Goal: Task Accomplishment & Management: Manage account settings

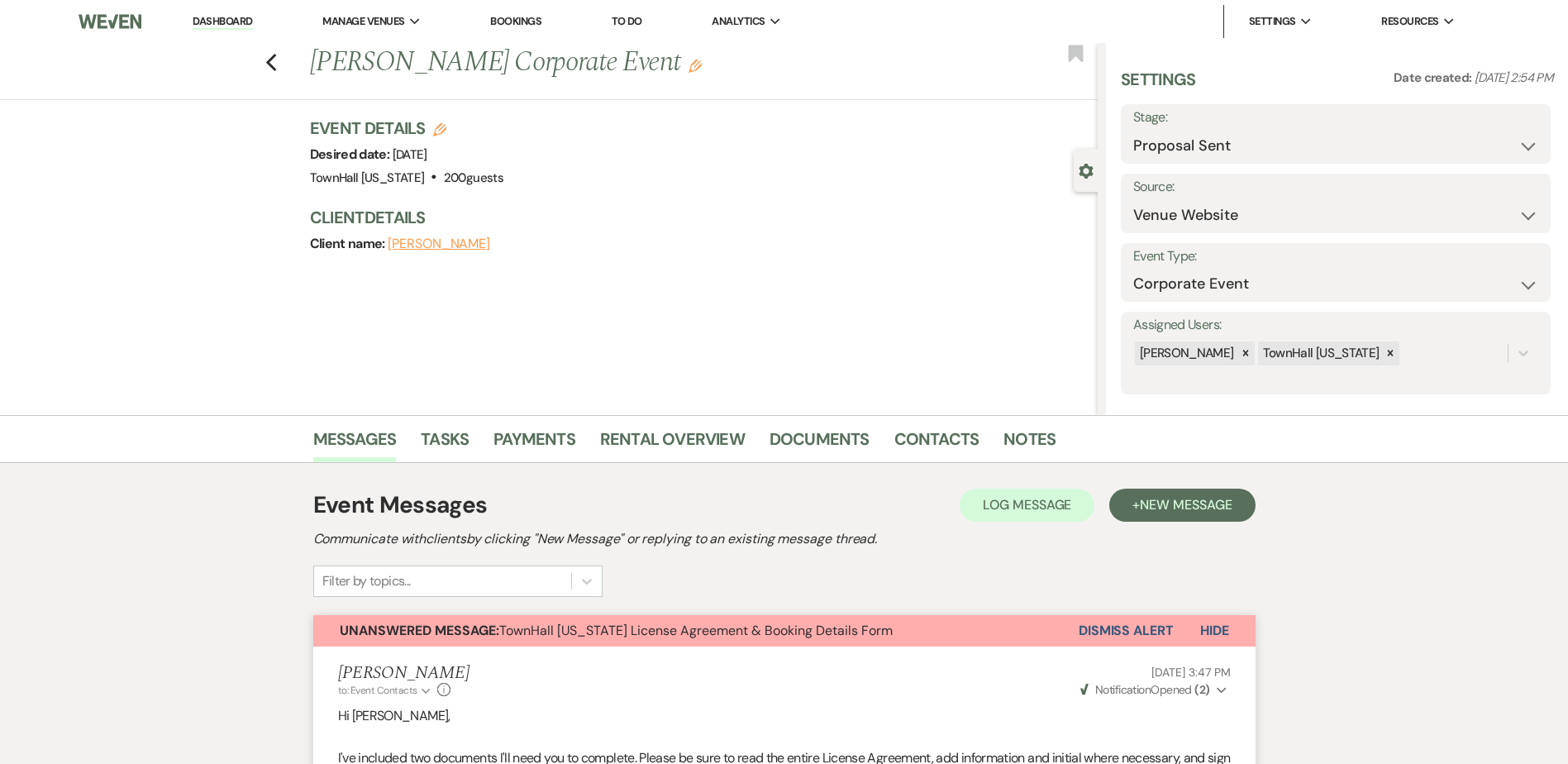
select select "6"
select select "5"
select select "9"
click at [231, 18] on link "Dashboard" at bounding box center [223, 22] width 59 height 15
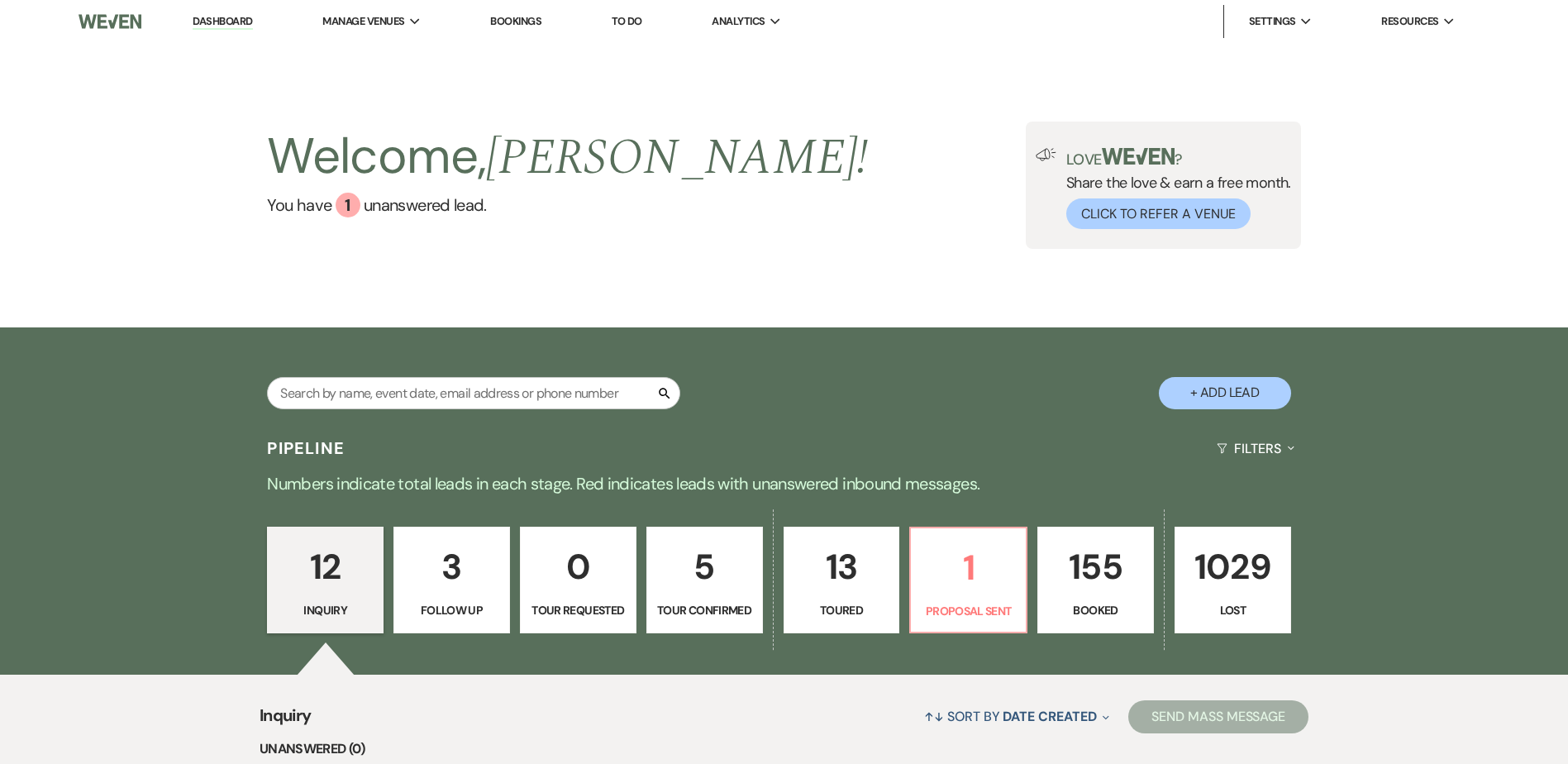
click at [1059, 569] on p "155" at bounding box center [1096, 566] width 95 height 56
select select "7"
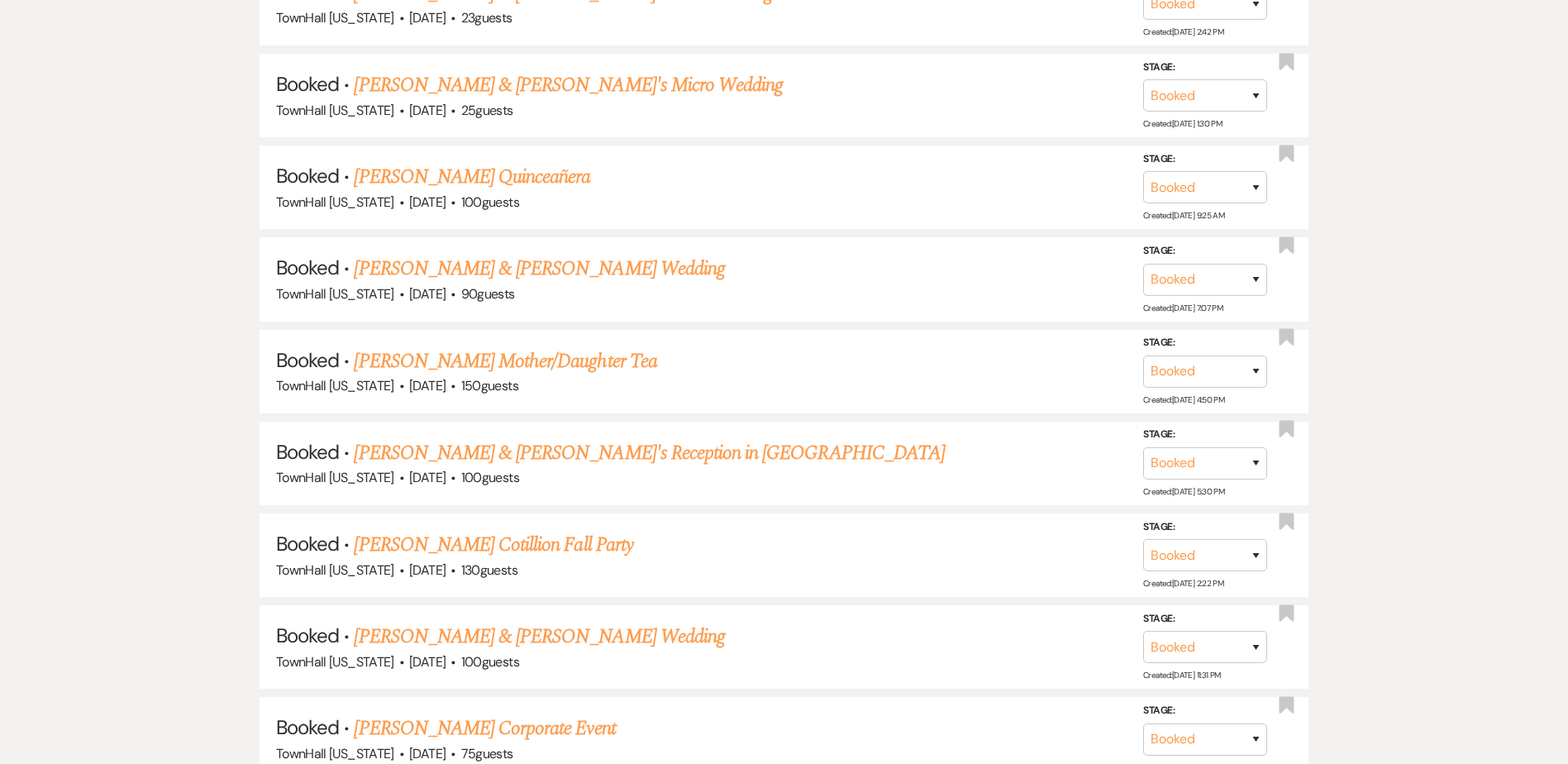
scroll to position [1322, 0]
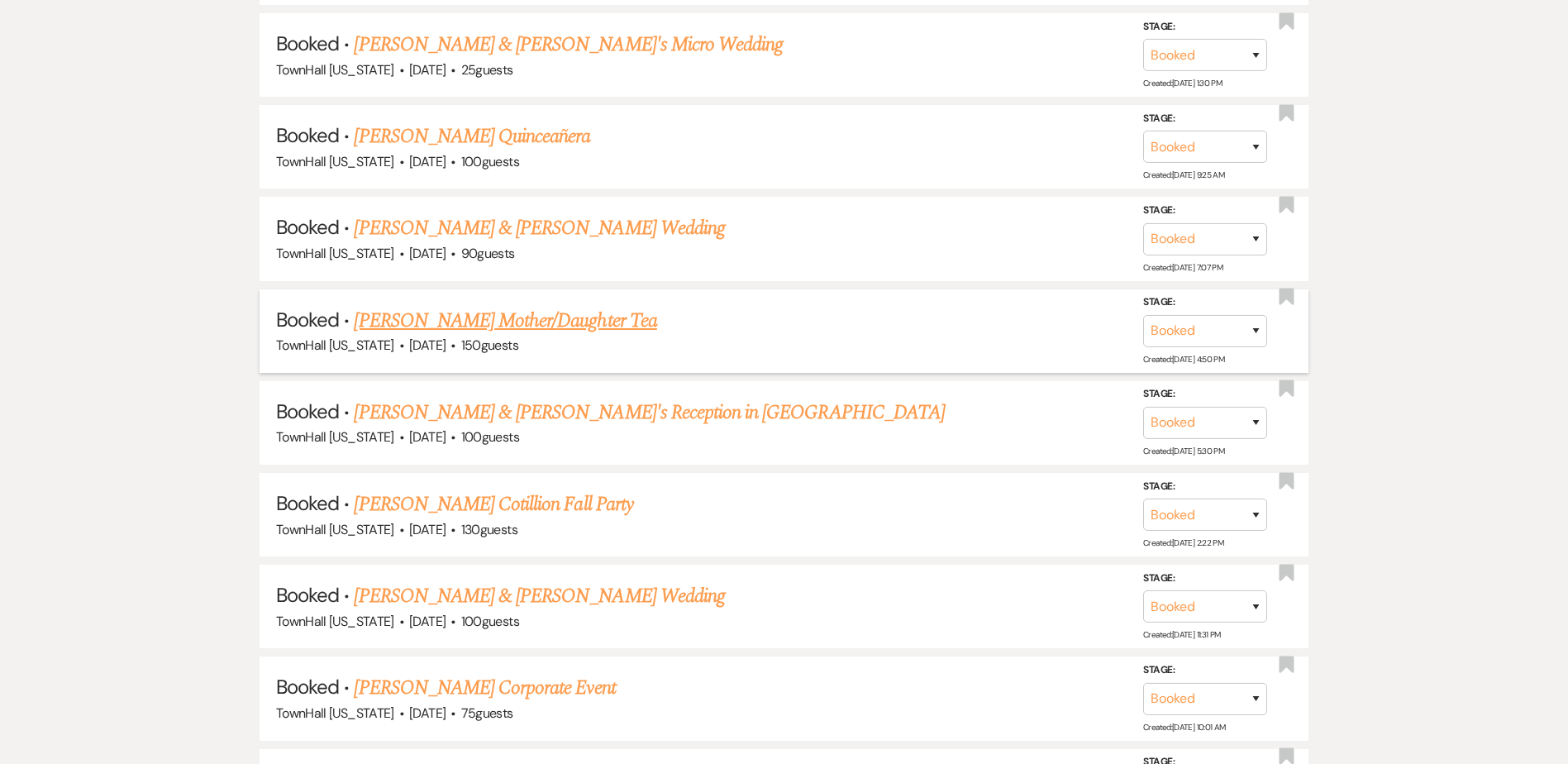
click at [485, 312] on link "[PERSON_NAME] Mother/Daughter Tea" at bounding box center [504, 321] width 302 height 30
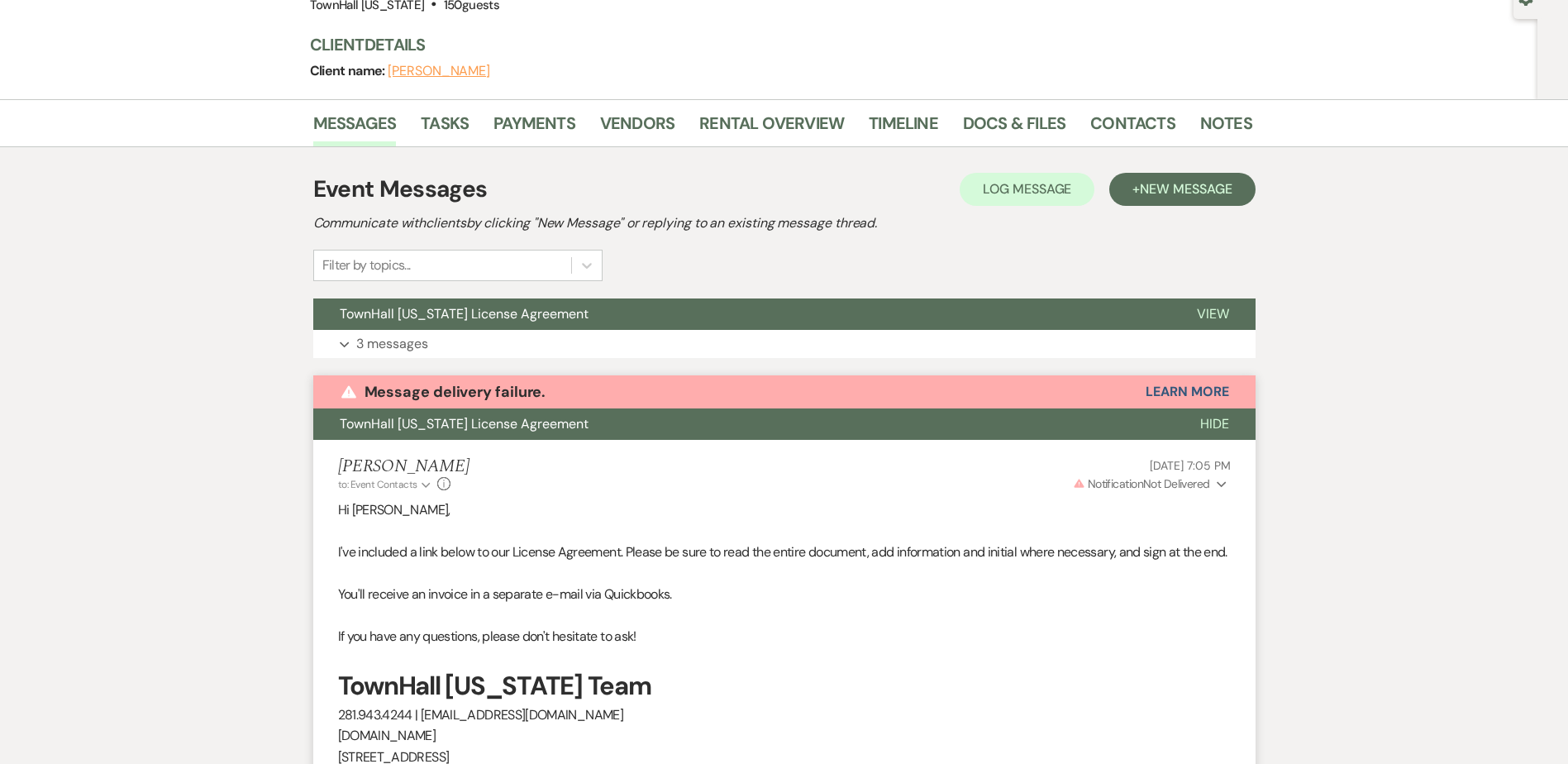
scroll to position [165, 0]
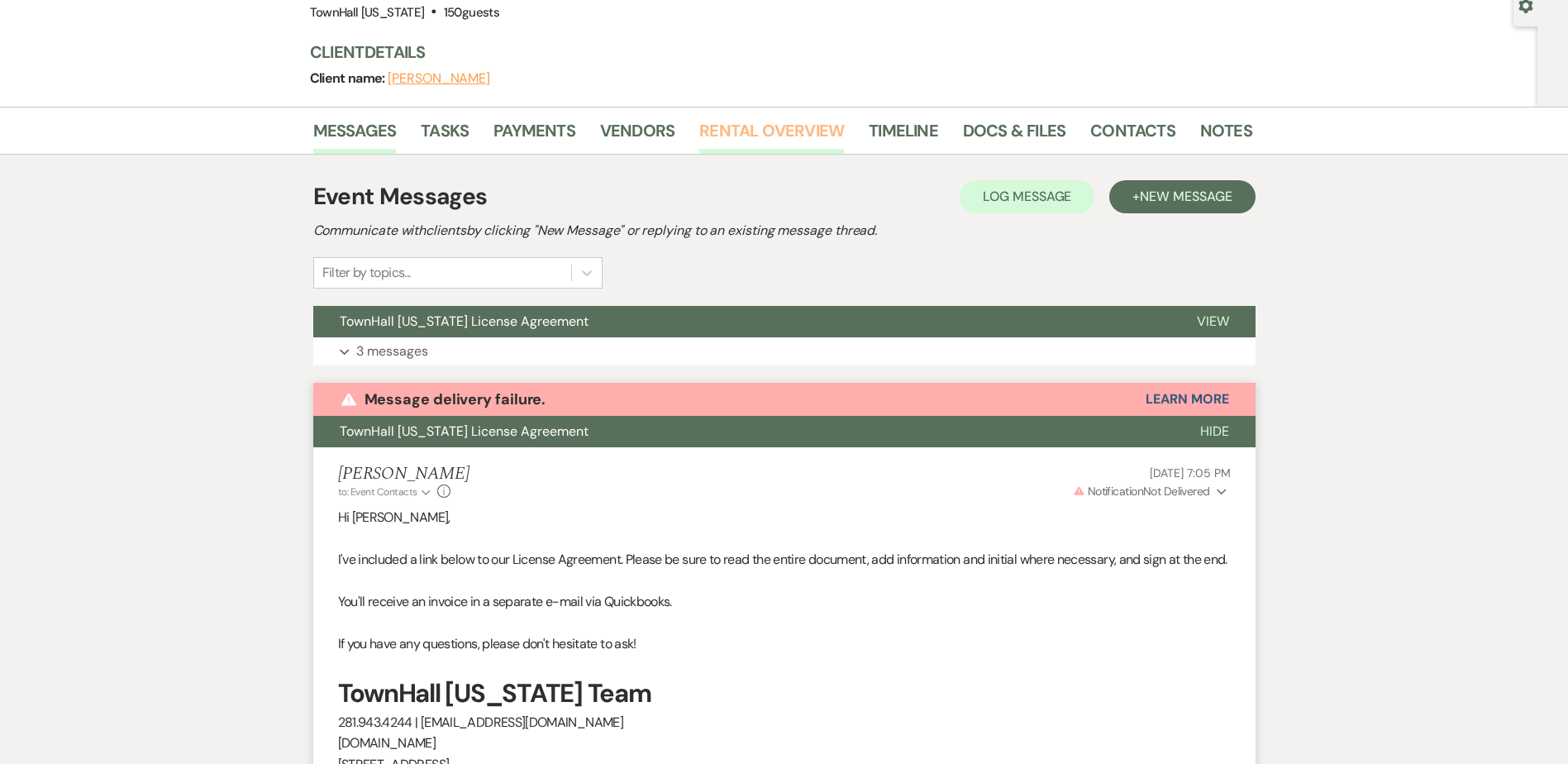
click at [779, 136] on link "Rental Overview" at bounding box center [771, 136] width 145 height 37
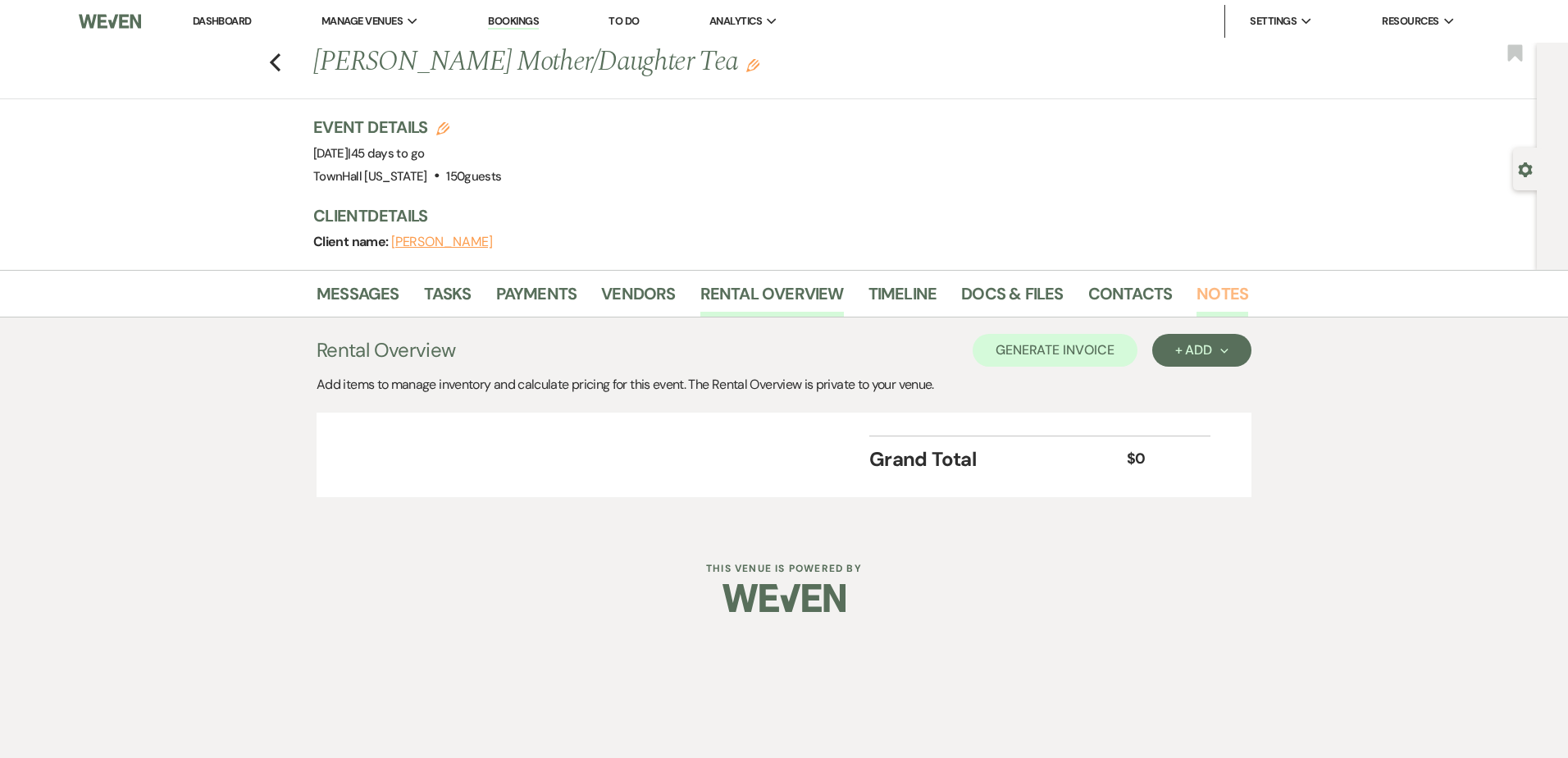
click at [1206, 294] on link "Notes" at bounding box center [1223, 298] width 52 height 37
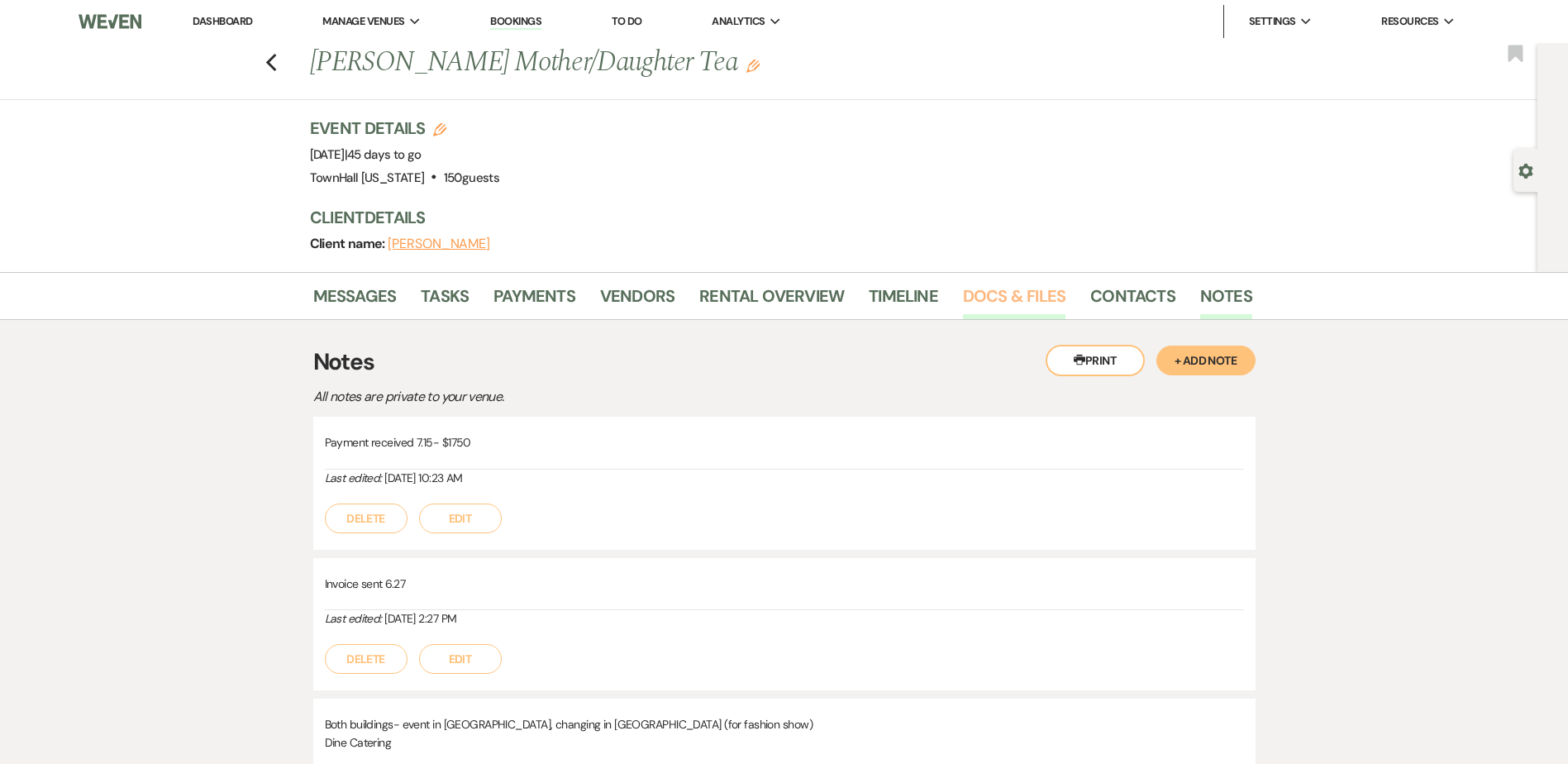
click at [975, 295] on link "Docs & Files" at bounding box center [1014, 301] width 102 height 37
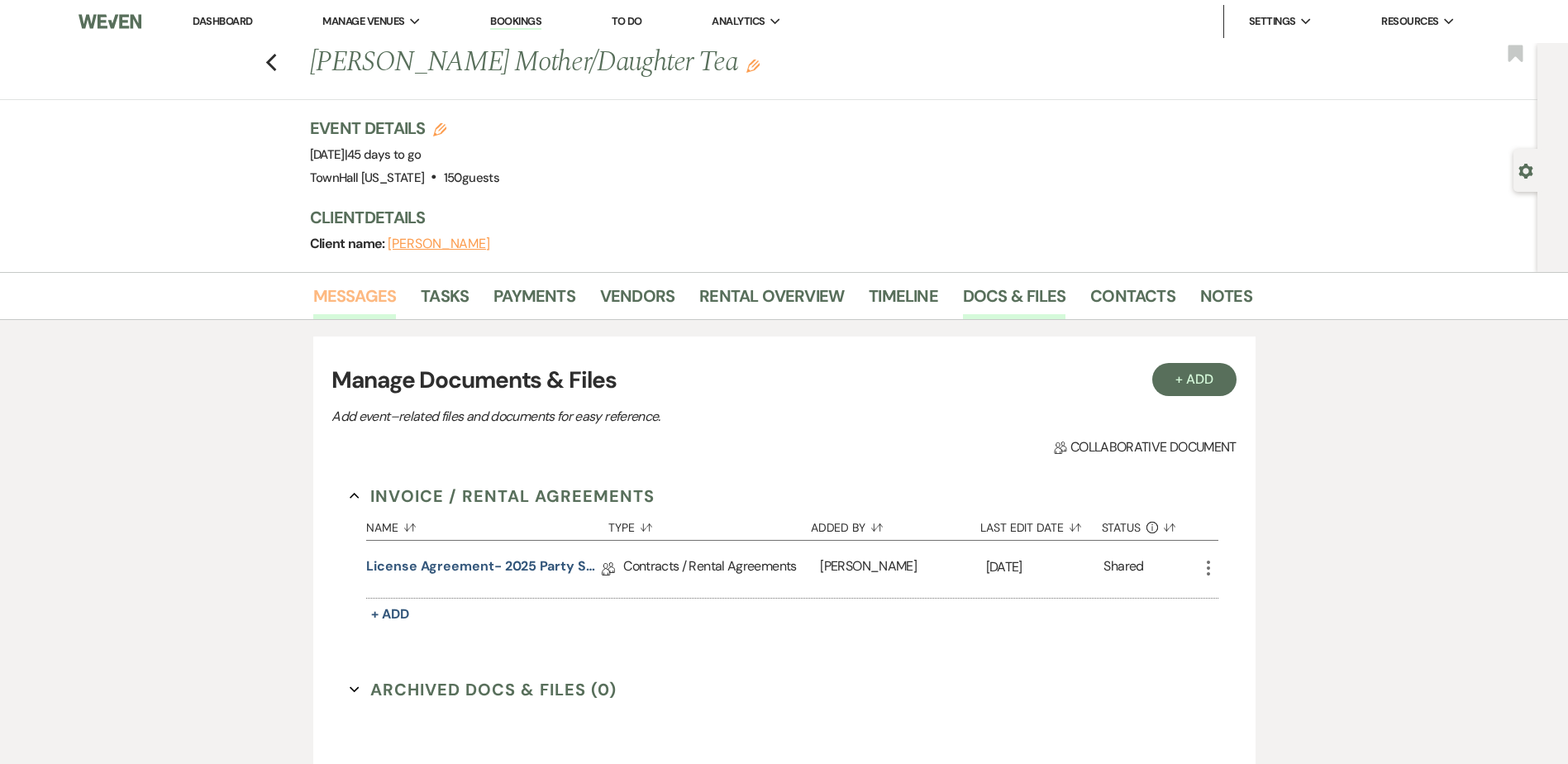
click at [357, 297] on link "Messages" at bounding box center [355, 301] width 83 height 37
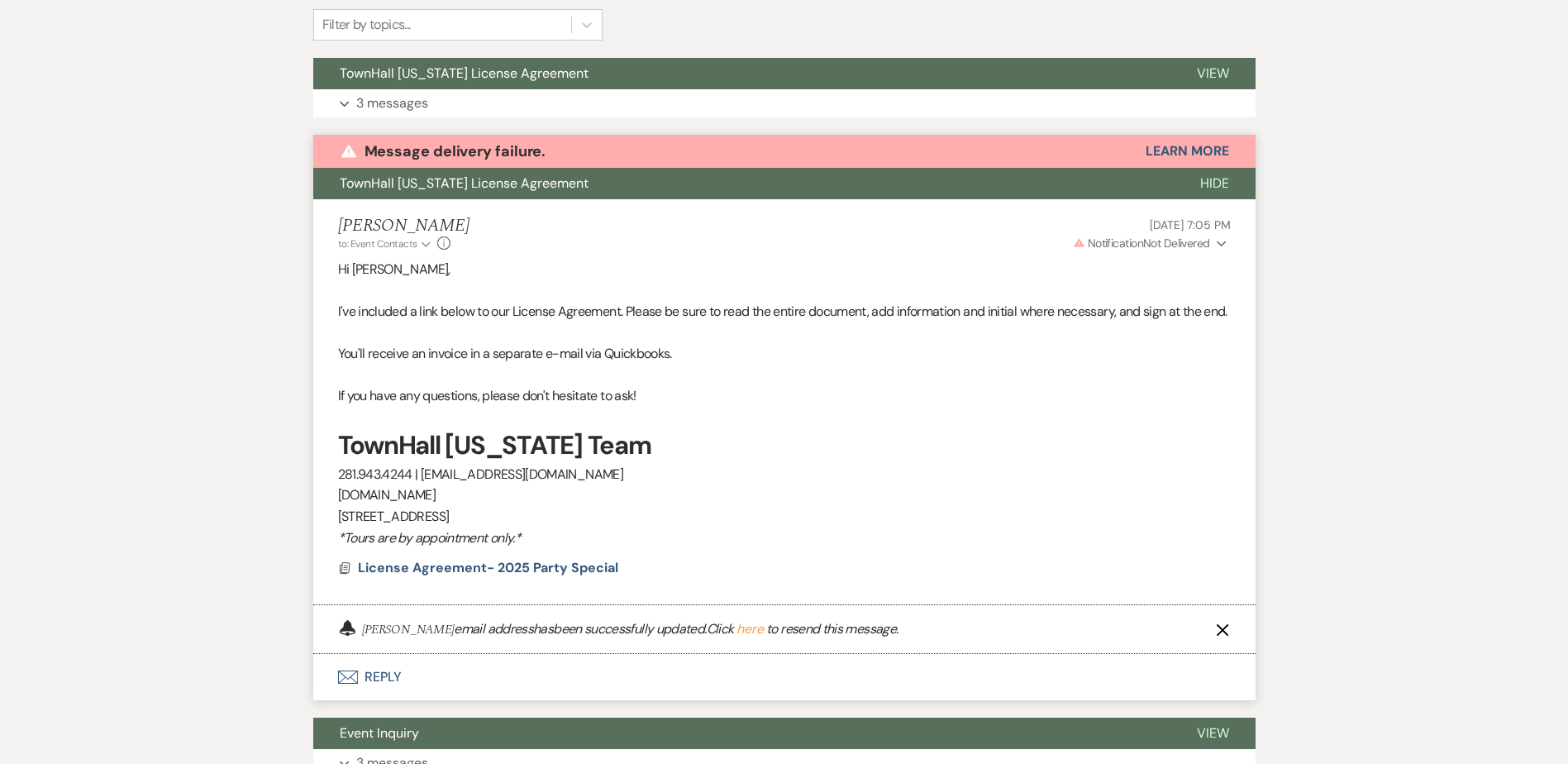
scroll to position [388, 0]
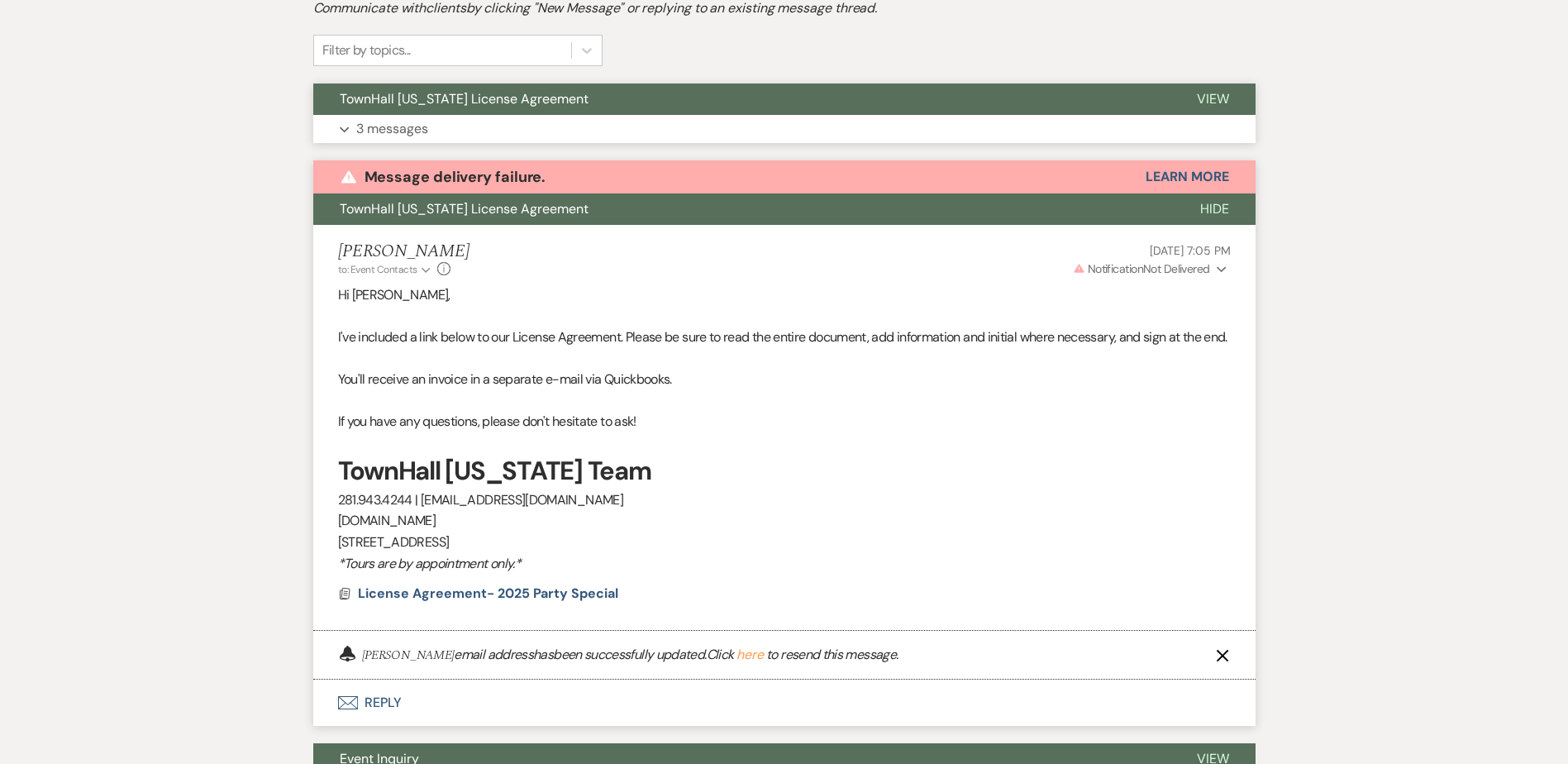
click at [657, 133] on button "Expand 3 messages" at bounding box center [784, 128] width 942 height 28
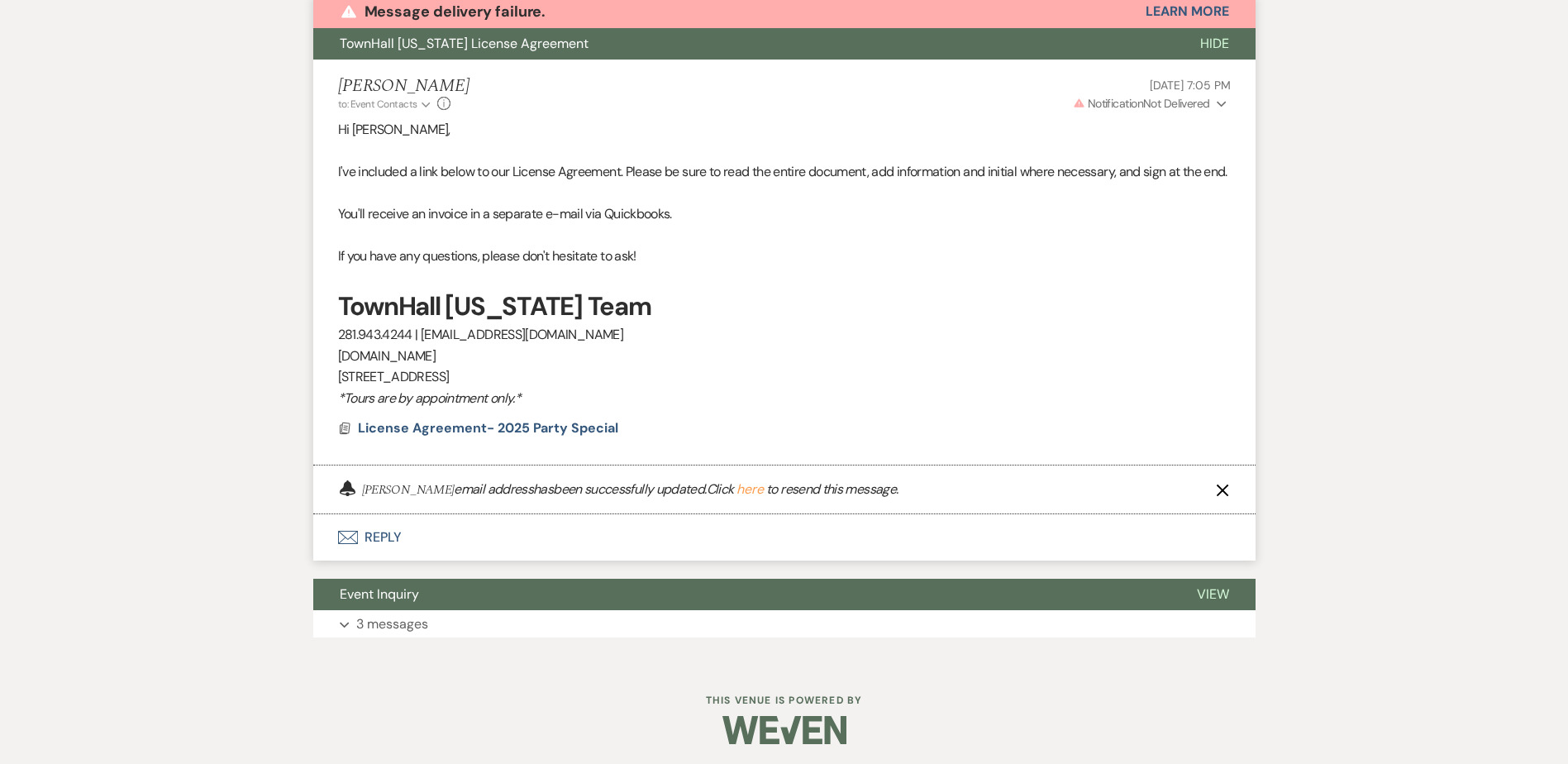
scroll to position [2220, 0]
